Goal: Book appointment/travel/reservation

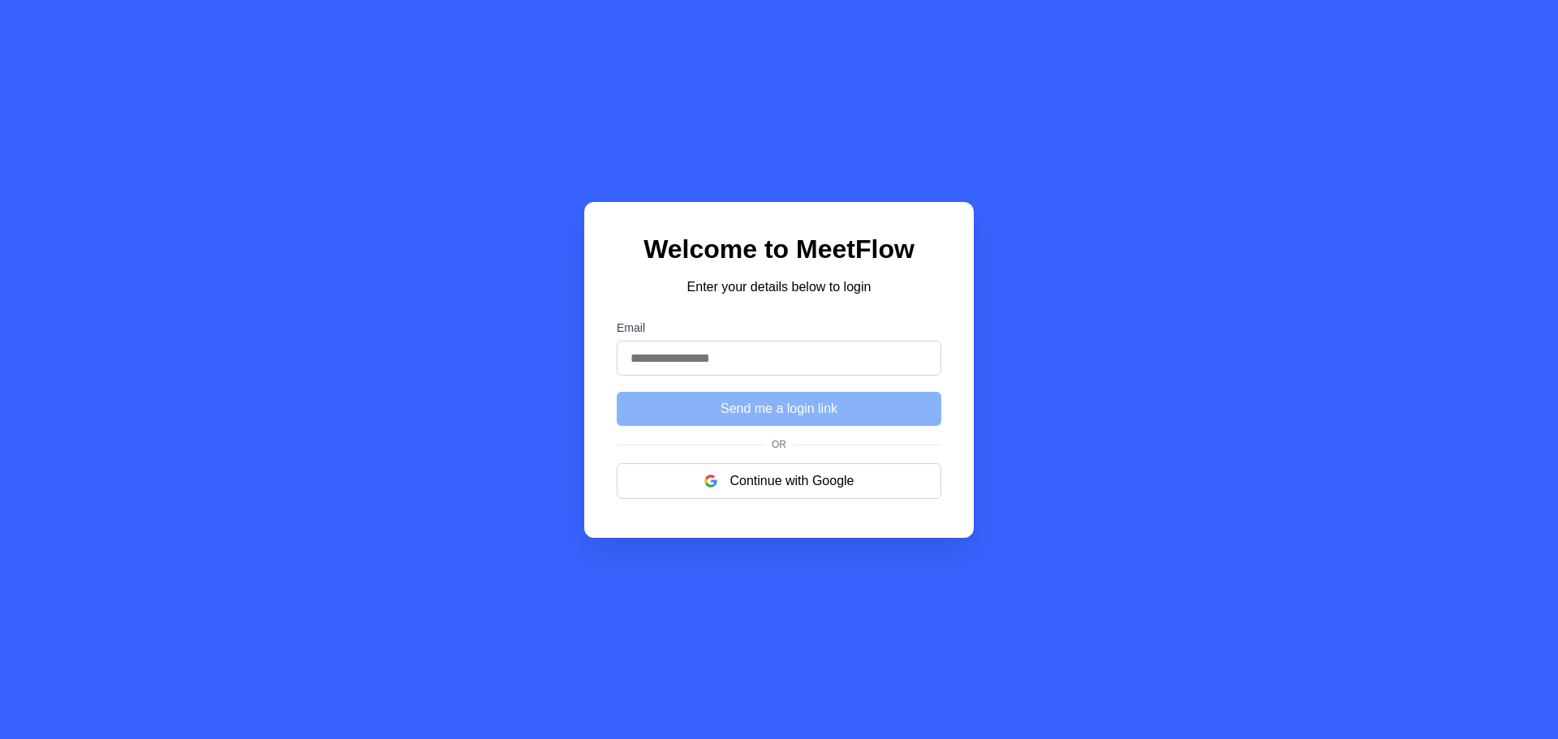
click at [724, 361] on input "Email" at bounding box center [779, 358] width 325 height 35
click at [719, 363] on input "Email" at bounding box center [779, 358] width 325 height 35
type input "**********"
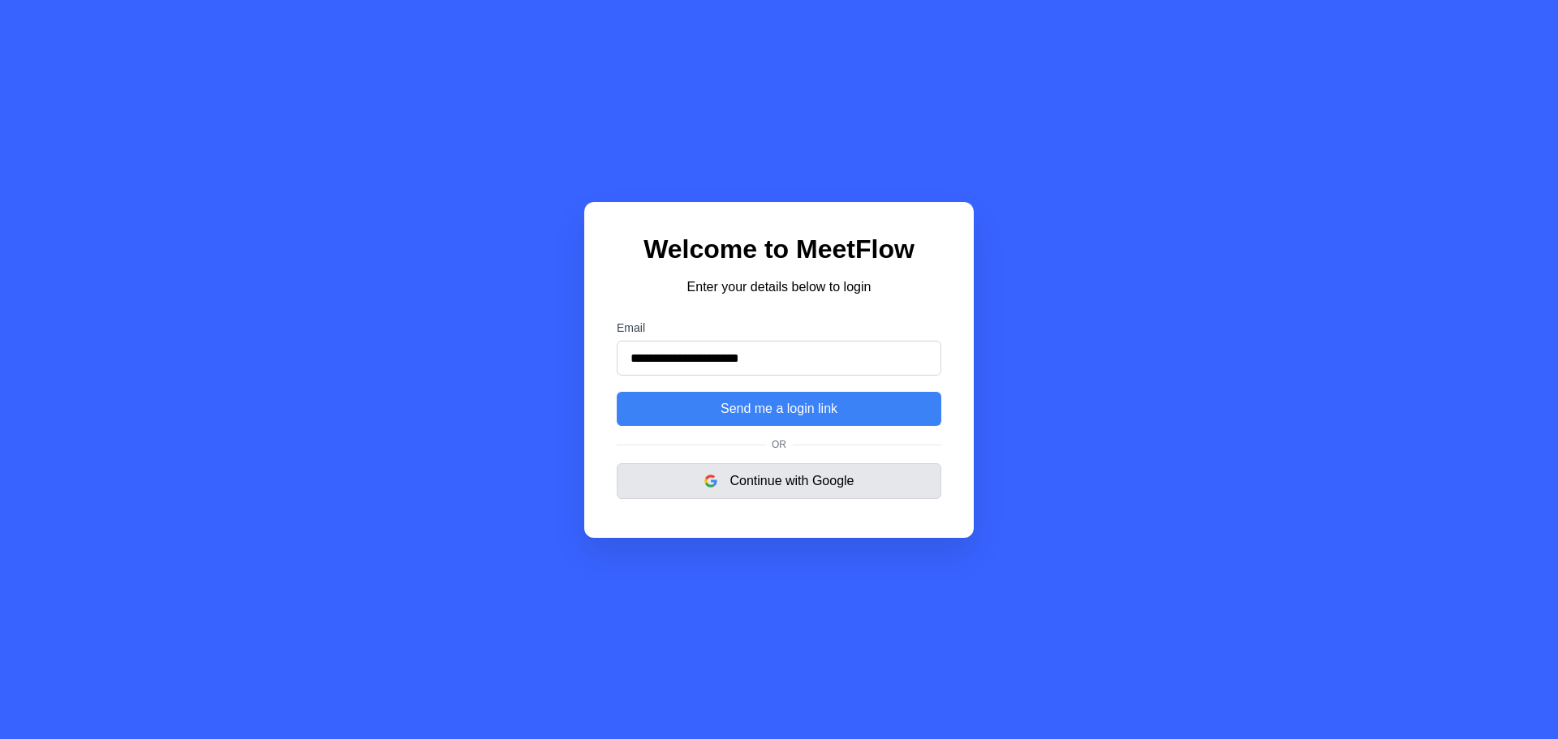
click at [781, 477] on button "Continue with Google" at bounding box center [779, 481] width 325 height 36
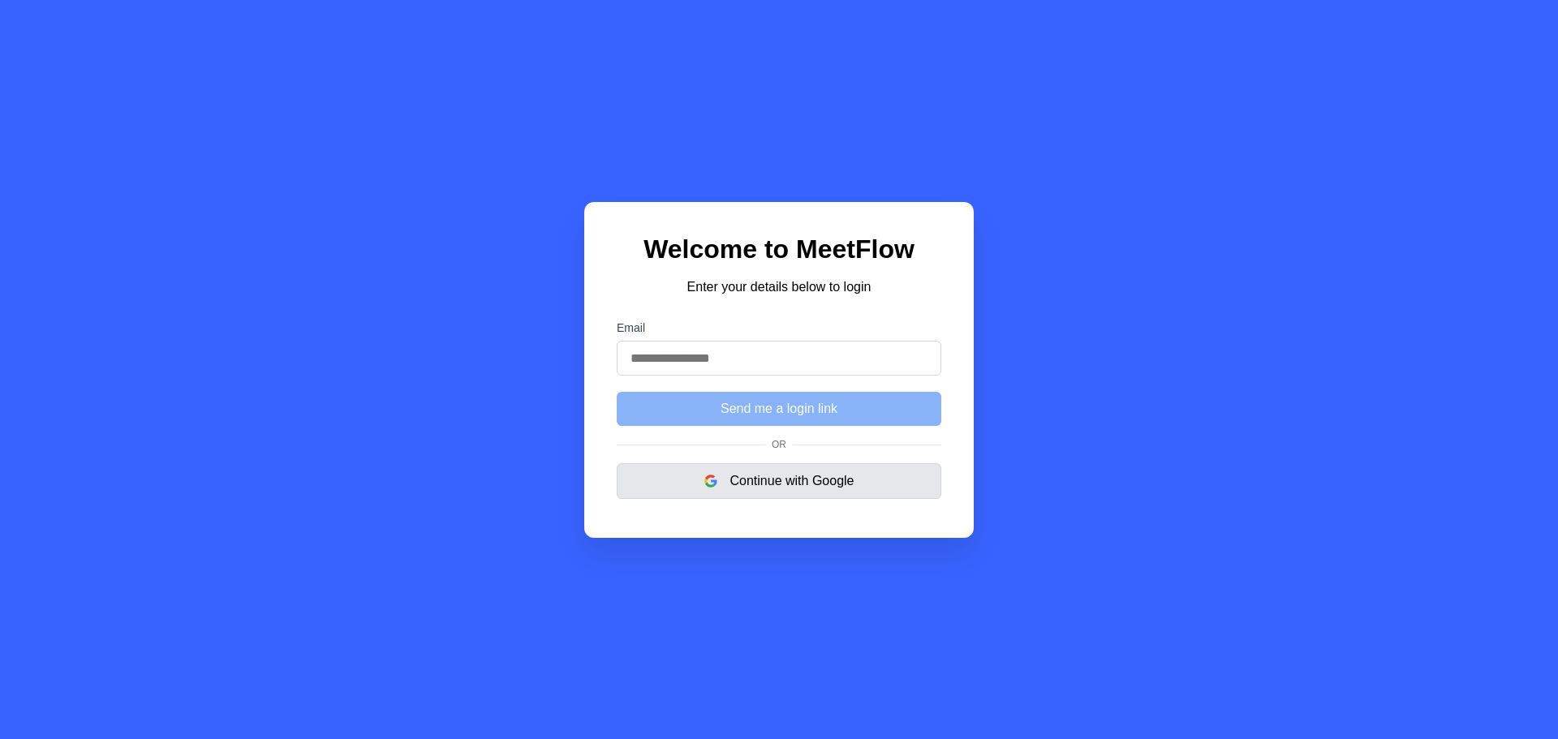
drag, startPoint x: 814, startPoint y: 483, endPoint x: 819, endPoint y: 492, distance: 10.6
click at [814, 483] on button "Continue with Google" at bounding box center [779, 481] width 325 height 36
click at [801, 486] on button "Continue with Google" at bounding box center [779, 481] width 325 height 36
